Goal: Information Seeking & Learning: Learn about a topic

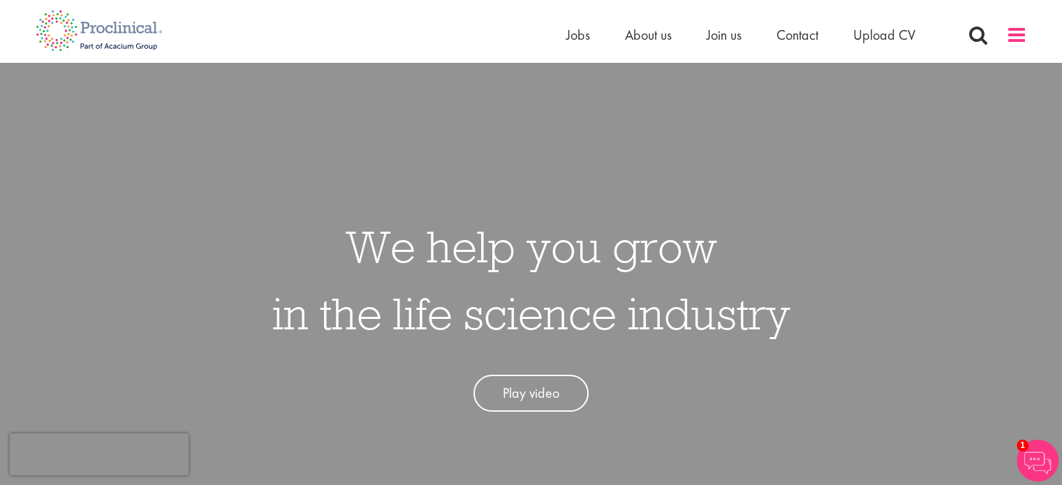
click at [1025, 36] on span at bounding box center [1016, 34] width 21 height 21
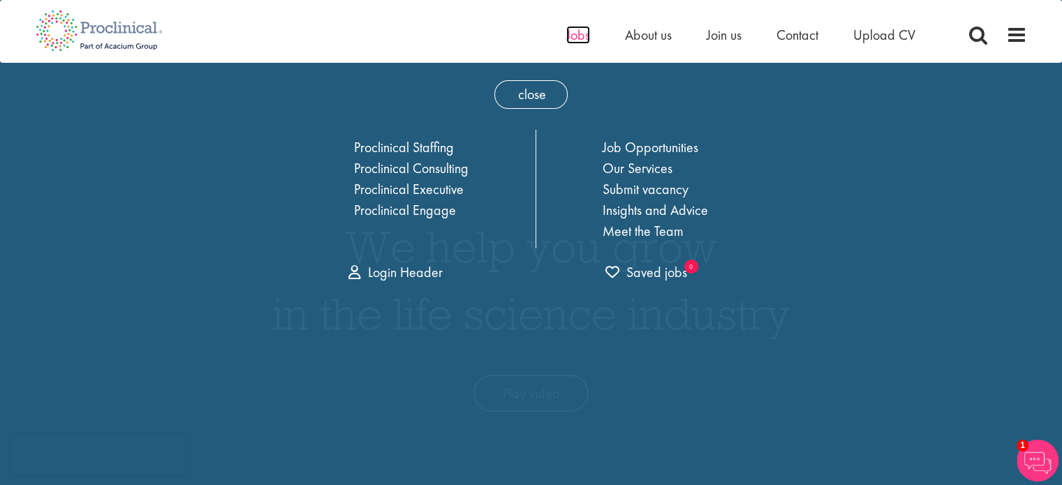
click at [576, 40] on span "Jobs" at bounding box center [578, 35] width 24 height 18
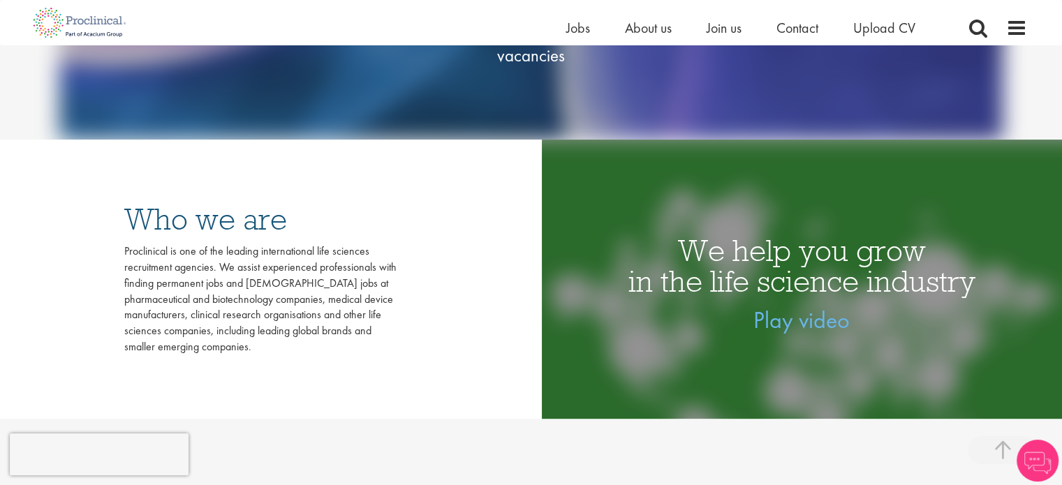
scroll to position [279, 0]
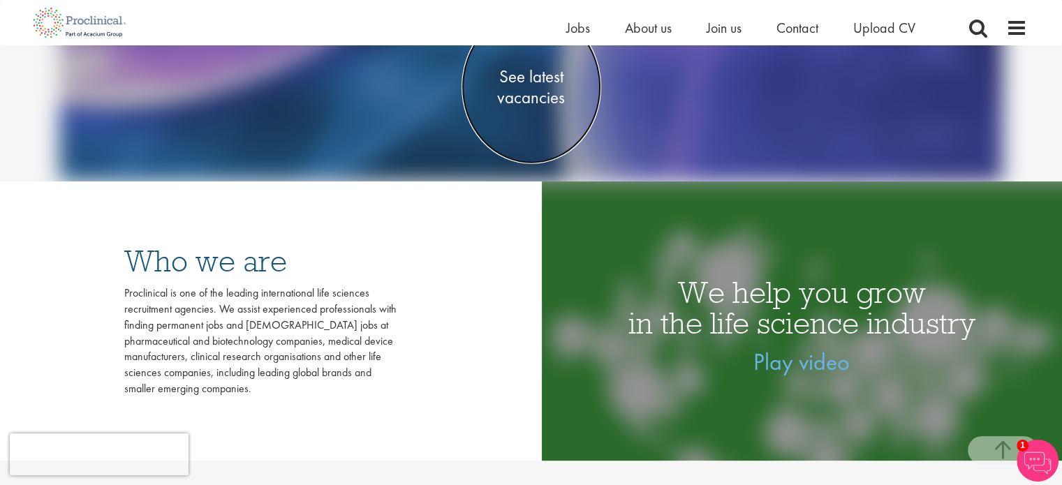
click at [547, 87] on span "See latest vacancies" at bounding box center [532, 87] width 140 height 42
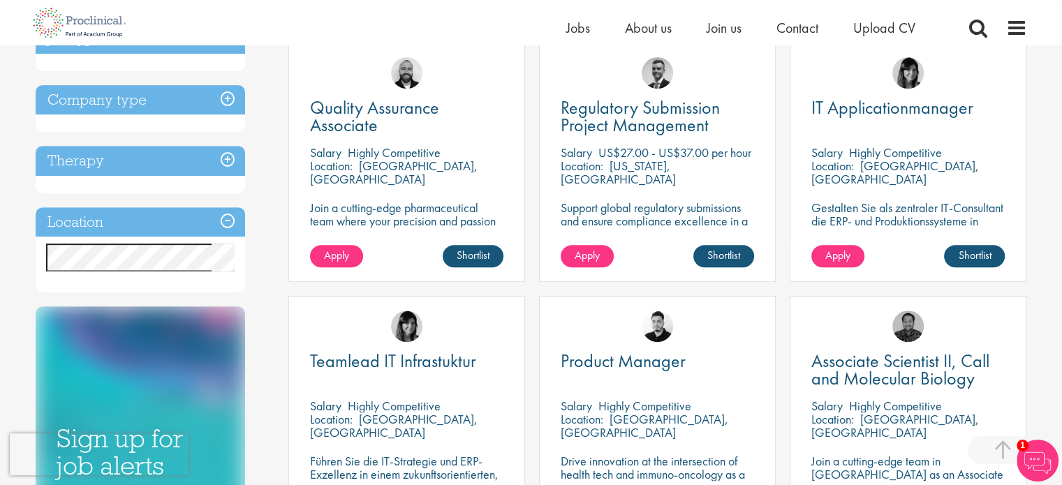
scroll to position [559, 0]
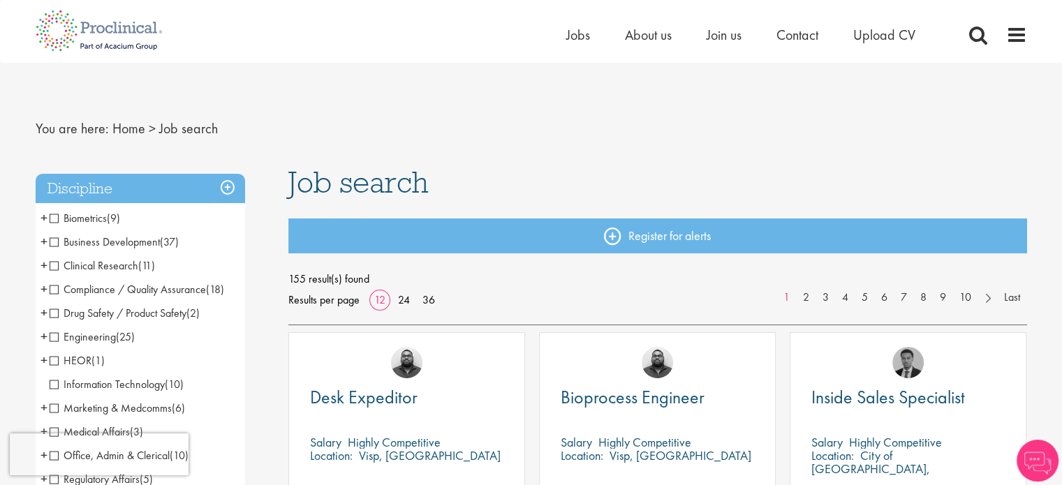
click at [188, 193] on h3 "Discipline" at bounding box center [140, 189] width 209 height 30
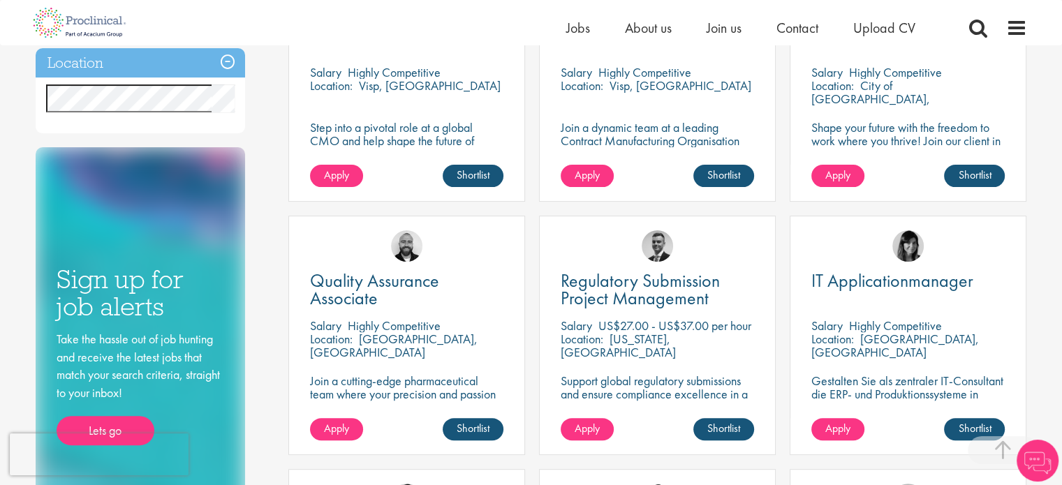
scroll to position [339, 0]
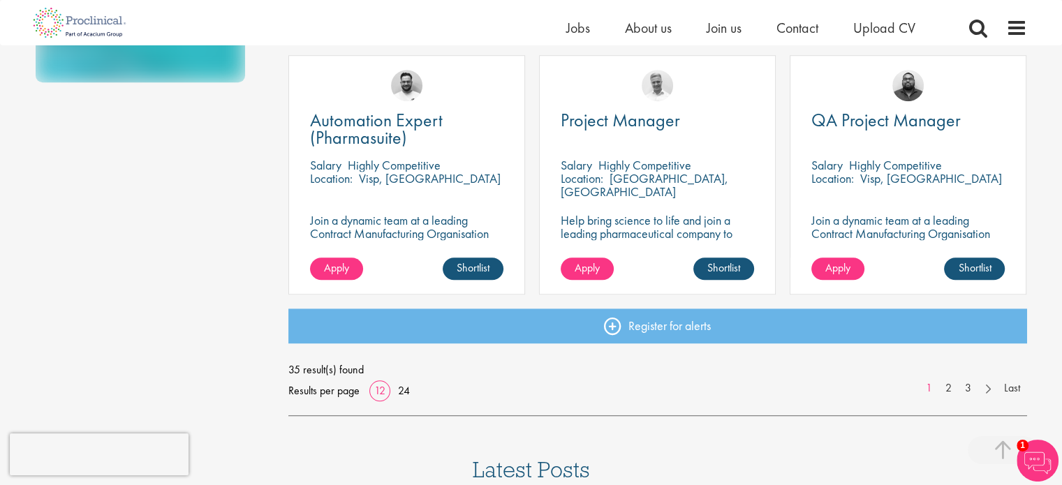
scroll to position [1022, 0]
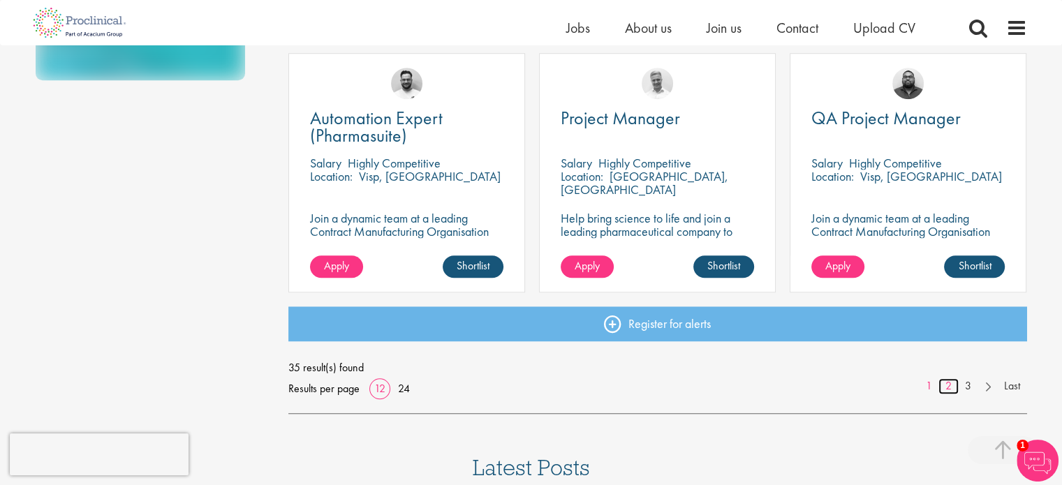
click at [944, 390] on link "2" at bounding box center [948, 386] width 20 height 16
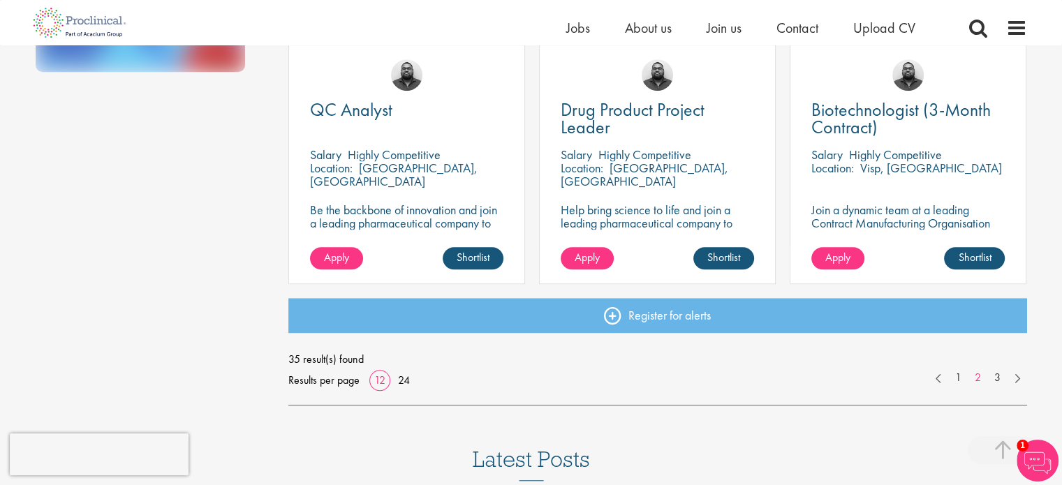
scroll to position [1032, 0]
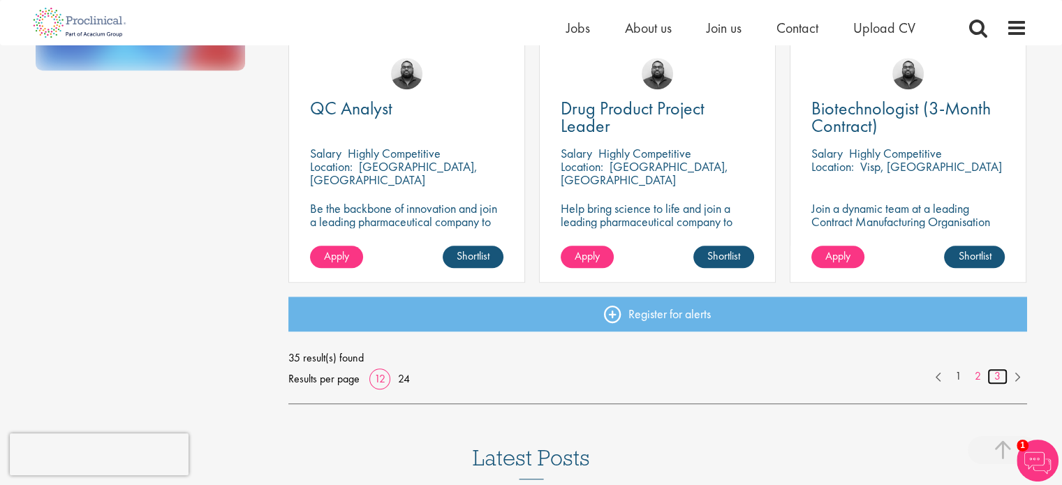
click at [1001, 374] on link "3" at bounding box center [997, 377] width 20 height 16
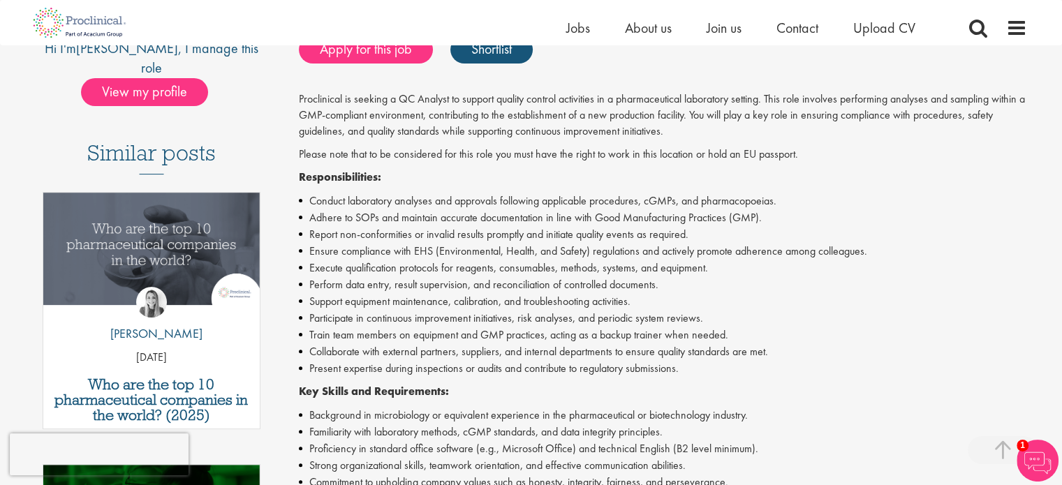
scroll to position [320, 0]
